Goal: Navigation & Orientation: Find specific page/section

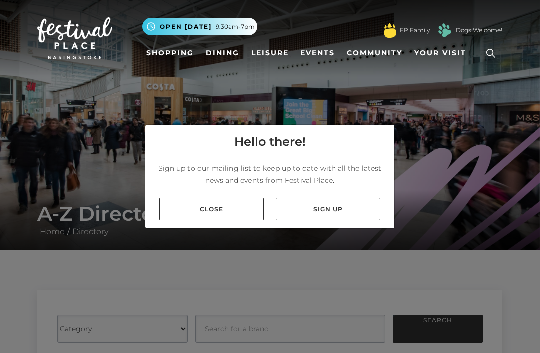
click at [201, 220] on link "Close" at bounding box center [211, 209] width 104 height 22
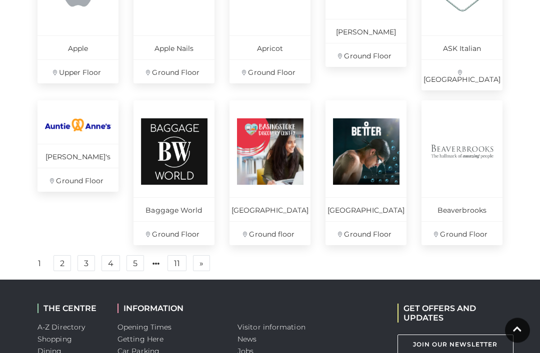
scroll to position [685, 0]
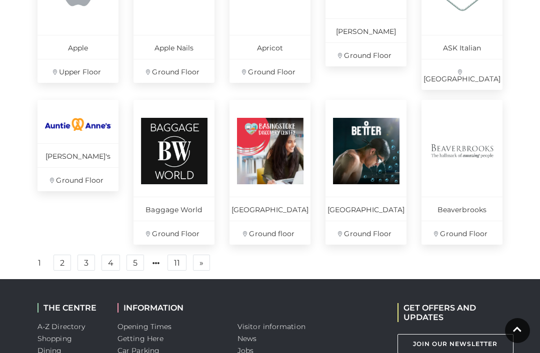
click at [62, 258] on link "2" at bounding box center [61, 263] width 17 height 16
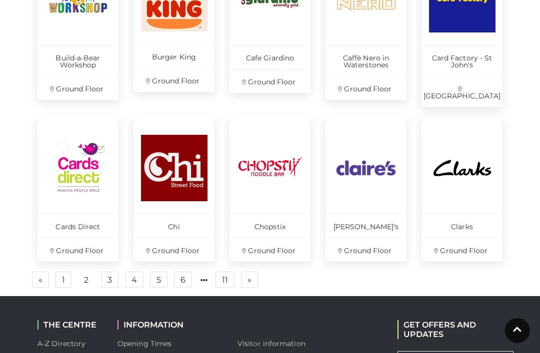
scroll to position [685, 0]
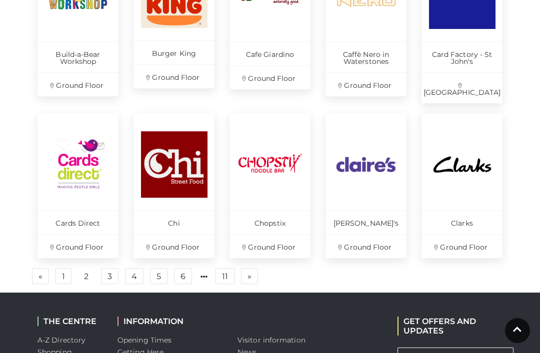
click at [110, 268] on link "3" at bounding box center [109, 276] width 17 height 16
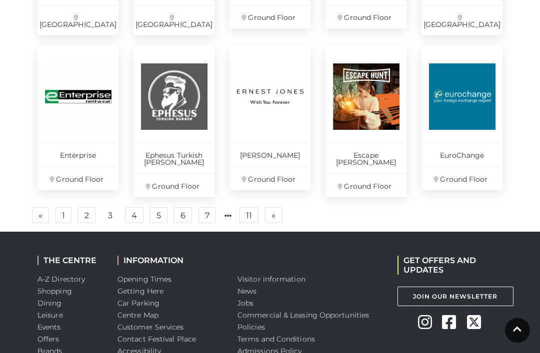
scroll to position [749, 0]
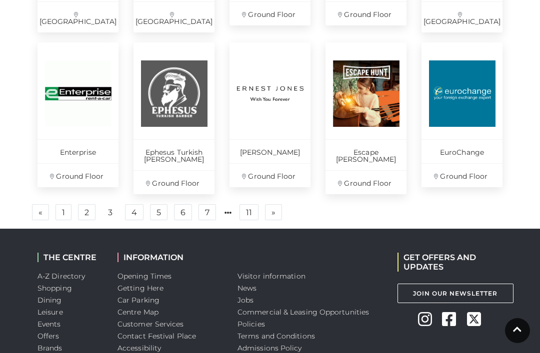
click at [132, 206] on link "4" at bounding box center [134, 212] width 18 height 16
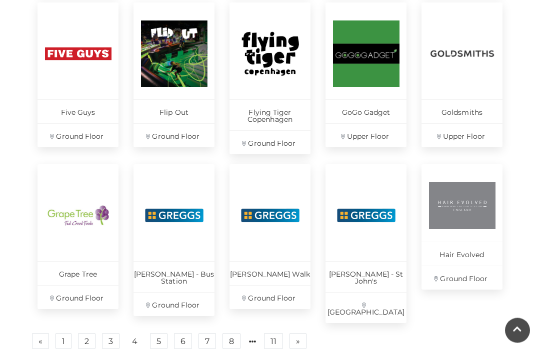
scroll to position [621, 0]
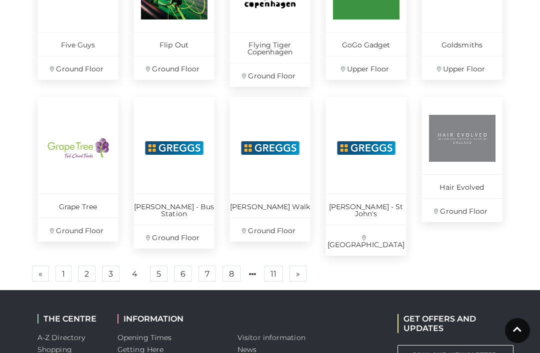
click at [154, 266] on link "5" at bounding box center [158, 274] width 17 height 16
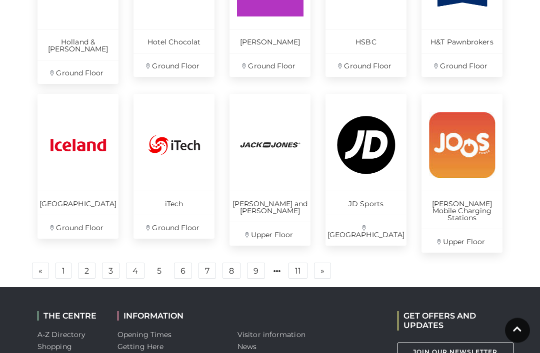
scroll to position [691, 0]
click at [178, 263] on link "6" at bounding box center [183, 271] width 18 height 16
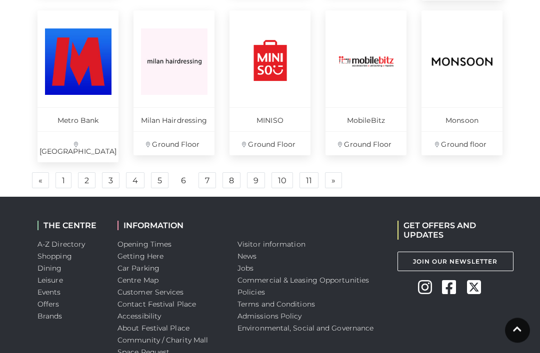
scroll to position [782, 0]
click at [202, 172] on link "7" at bounding box center [206, 180] width 17 height 16
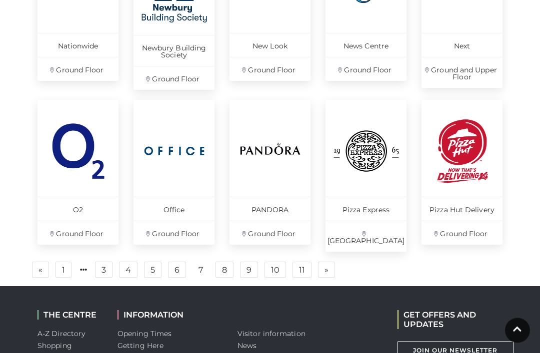
scroll to position [694, 0]
click at [222, 262] on link "8" at bounding box center [224, 270] width 18 height 16
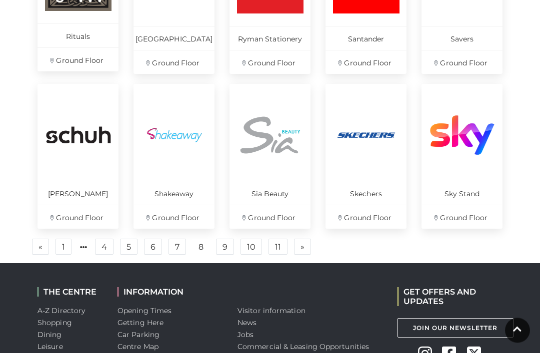
scroll to position [694, 0]
click at [224, 247] on link "9" at bounding box center [225, 247] width 18 height 16
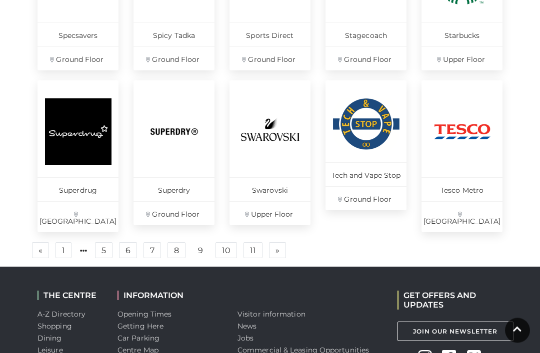
scroll to position [712, 0]
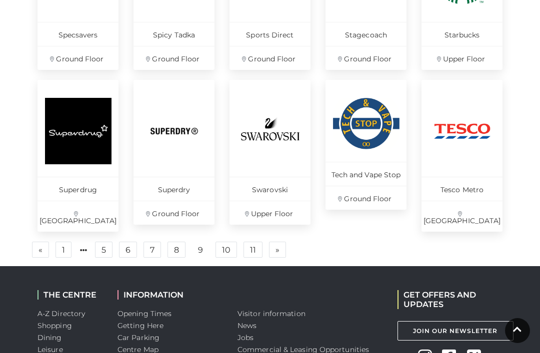
click at [224, 242] on link "10" at bounding box center [225, 250] width 21 height 16
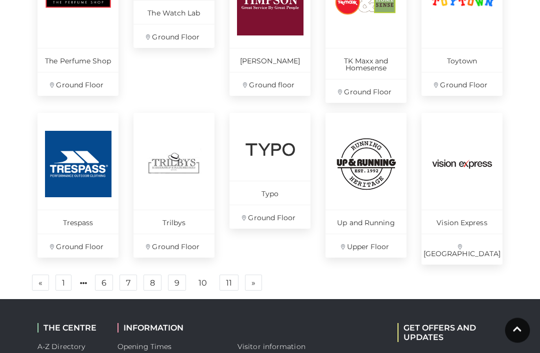
scroll to position [672, 0]
click at [226, 275] on link "11" at bounding box center [228, 283] width 19 height 16
